Goal: Information Seeking & Learning: Learn about a topic

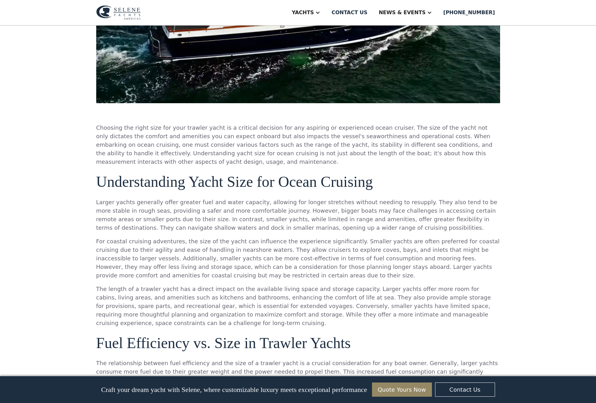
scroll to position [178, 0]
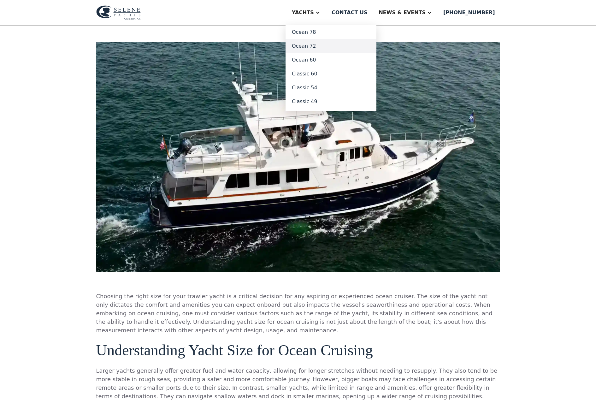
click at [327, 44] on link "Ocean 72" at bounding box center [330, 46] width 91 height 14
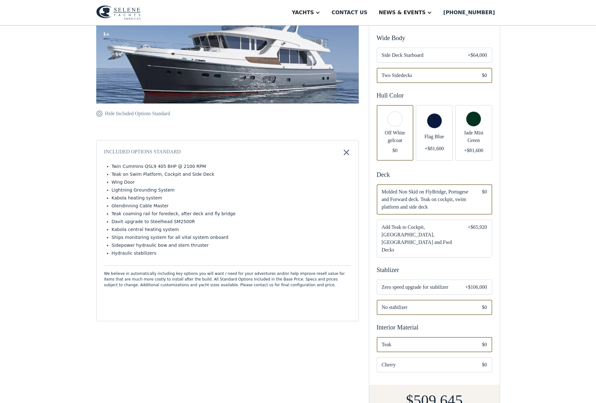
scroll to position [142, 0]
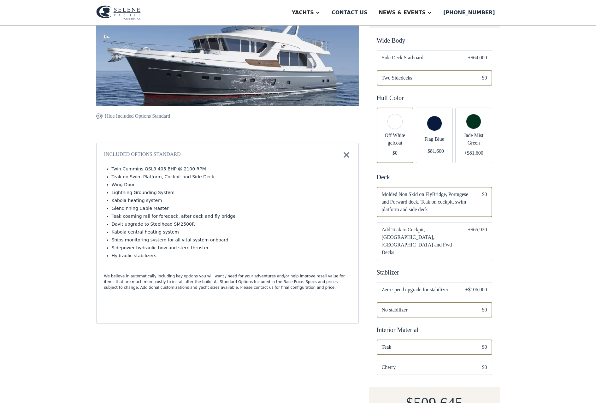
click at [442, 132] on div "Email Form" at bounding box center [434, 135] width 37 height 55
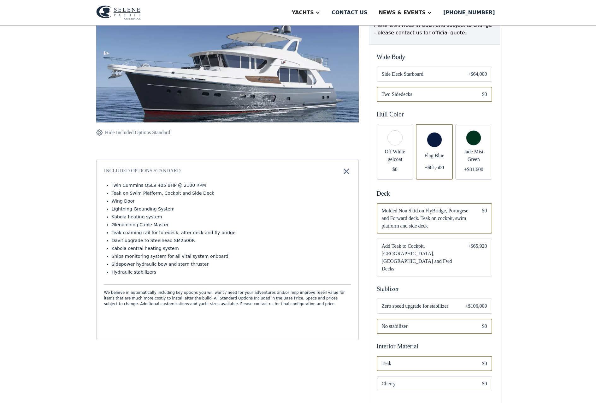
scroll to position [118, 0]
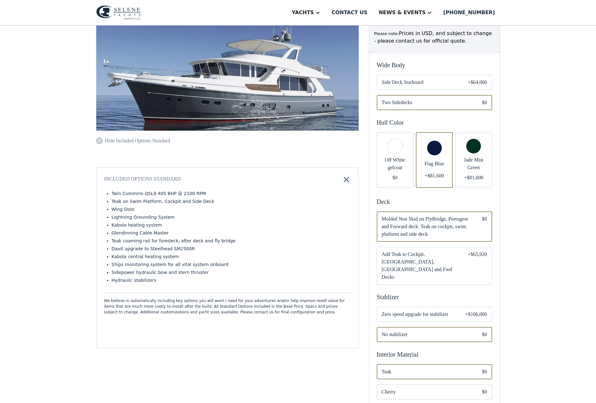
click at [428, 257] on span "Add Teak to Cockpit, [GEOGRAPHIC_DATA], [GEOGRAPHIC_DATA] and Fwd Decks" at bounding box center [420, 265] width 76 height 30
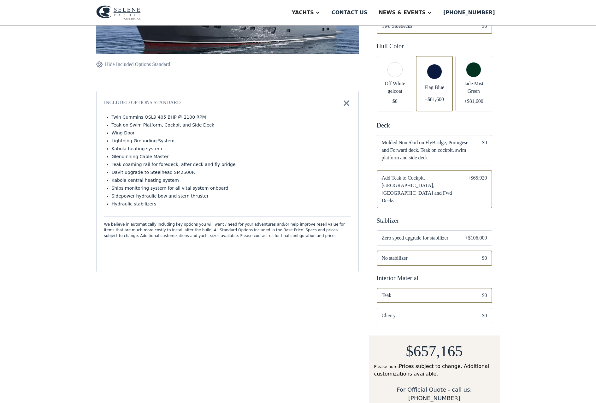
click at [443, 234] on span "Zero speed upgrade for stabilizer" at bounding box center [418, 238] width 73 height 8
click at [431, 312] on span "Cherry" at bounding box center [427, 316] width 90 height 8
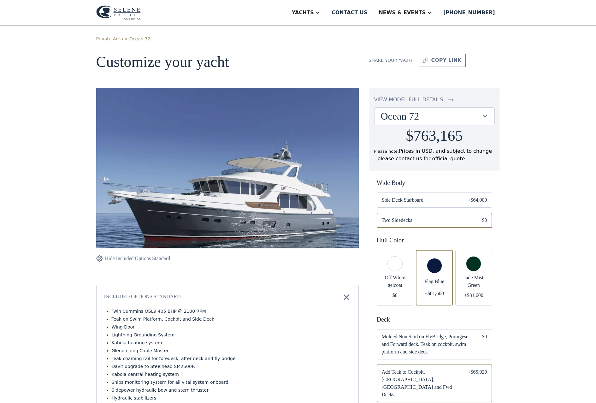
click at [247, 208] on img at bounding box center [227, 182] width 262 height 189
click at [430, 98] on div "view model full details" at bounding box center [408, 100] width 69 height 8
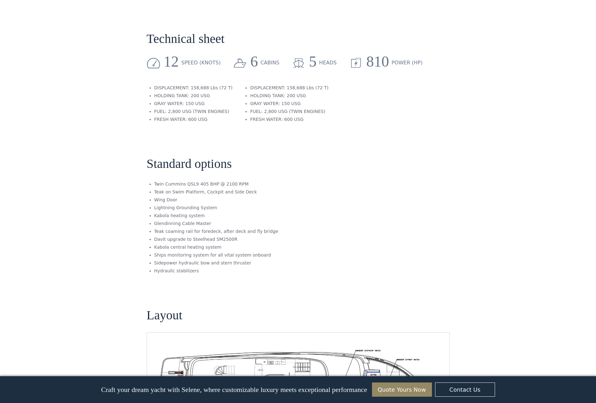
scroll to position [900, 0]
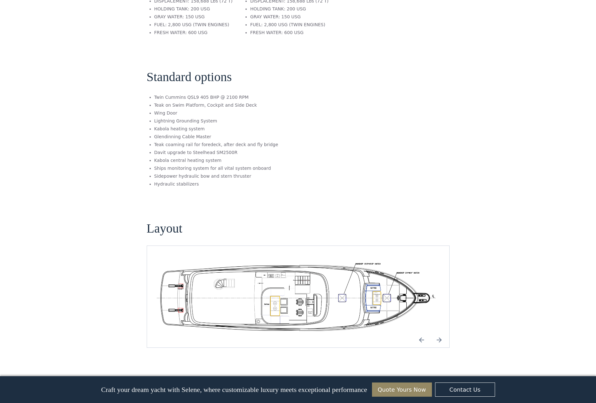
click at [439, 332] on img "Next slide" at bounding box center [438, 339] width 15 height 15
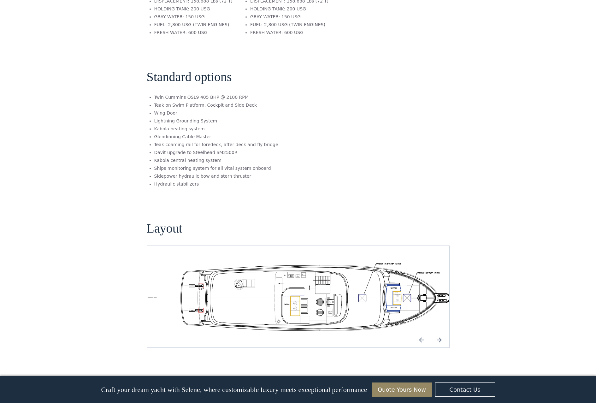
click at [420, 332] on img "Previous slide" at bounding box center [421, 339] width 15 height 15
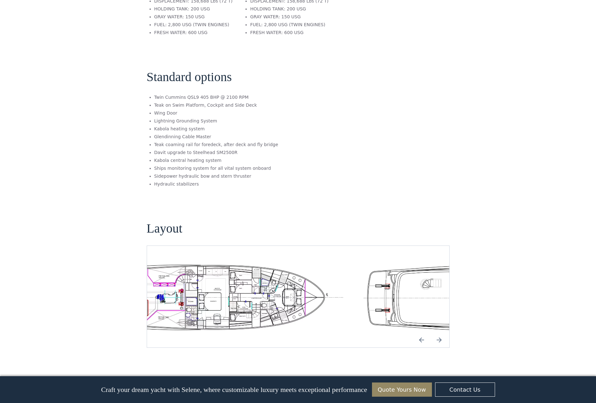
click at [397, 281] on img "open lightbox" at bounding box center [504, 296] width 292 height 71
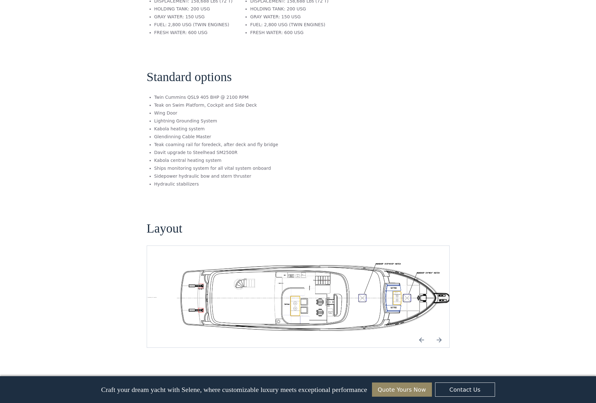
click at [421, 332] on img "Previous slide" at bounding box center [421, 339] width 15 height 15
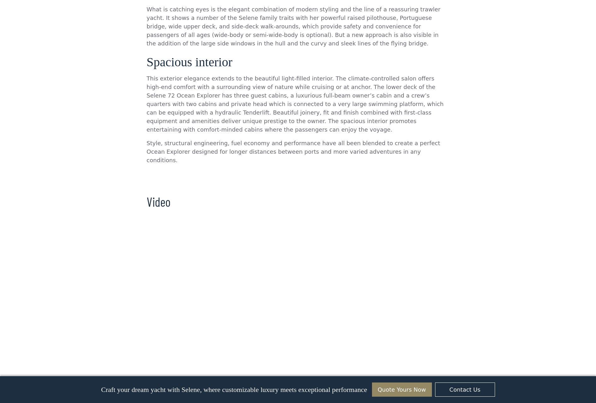
scroll to position [469, 0]
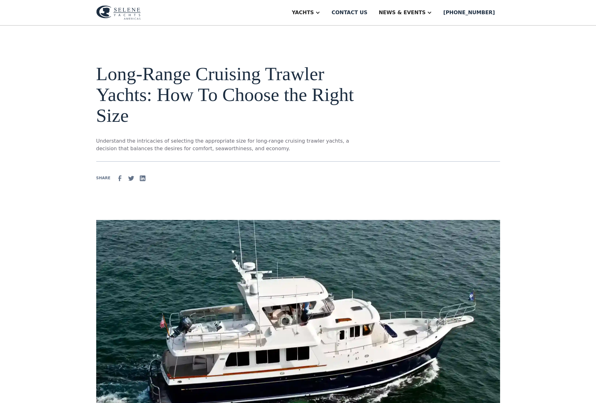
scroll to position [178, 0]
